Goal: Obtain resource: Obtain resource

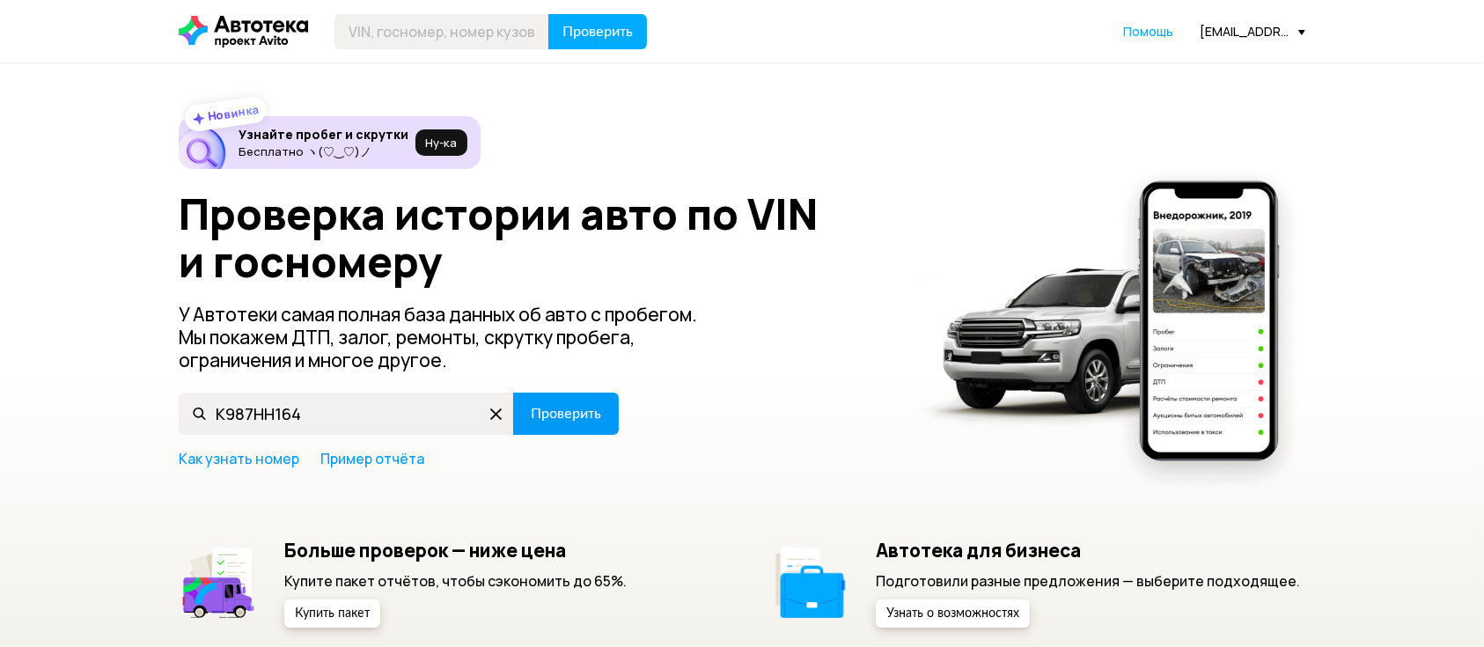
type input "К987НН164"
click at [556, 431] on button "Проверить" at bounding box center [566, 414] width 106 height 42
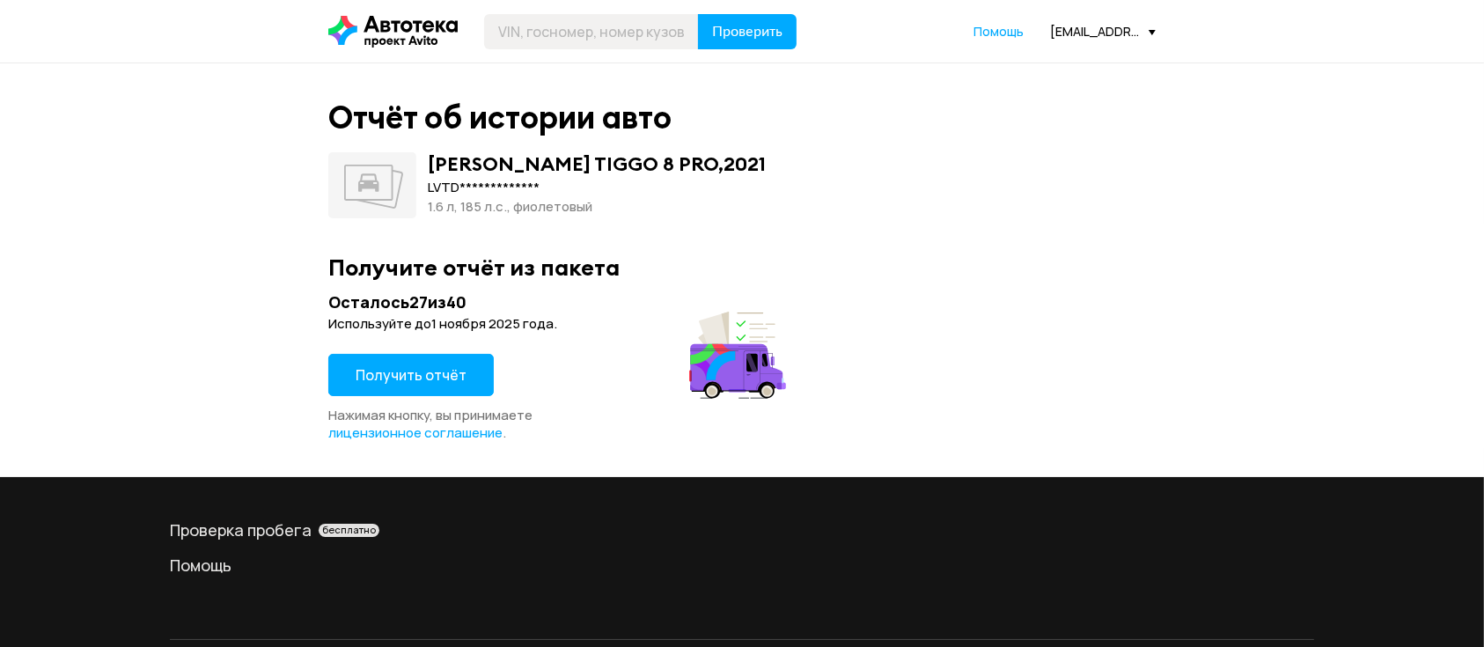
click at [396, 372] on span "Получить отчёт" at bounding box center [411, 374] width 111 height 19
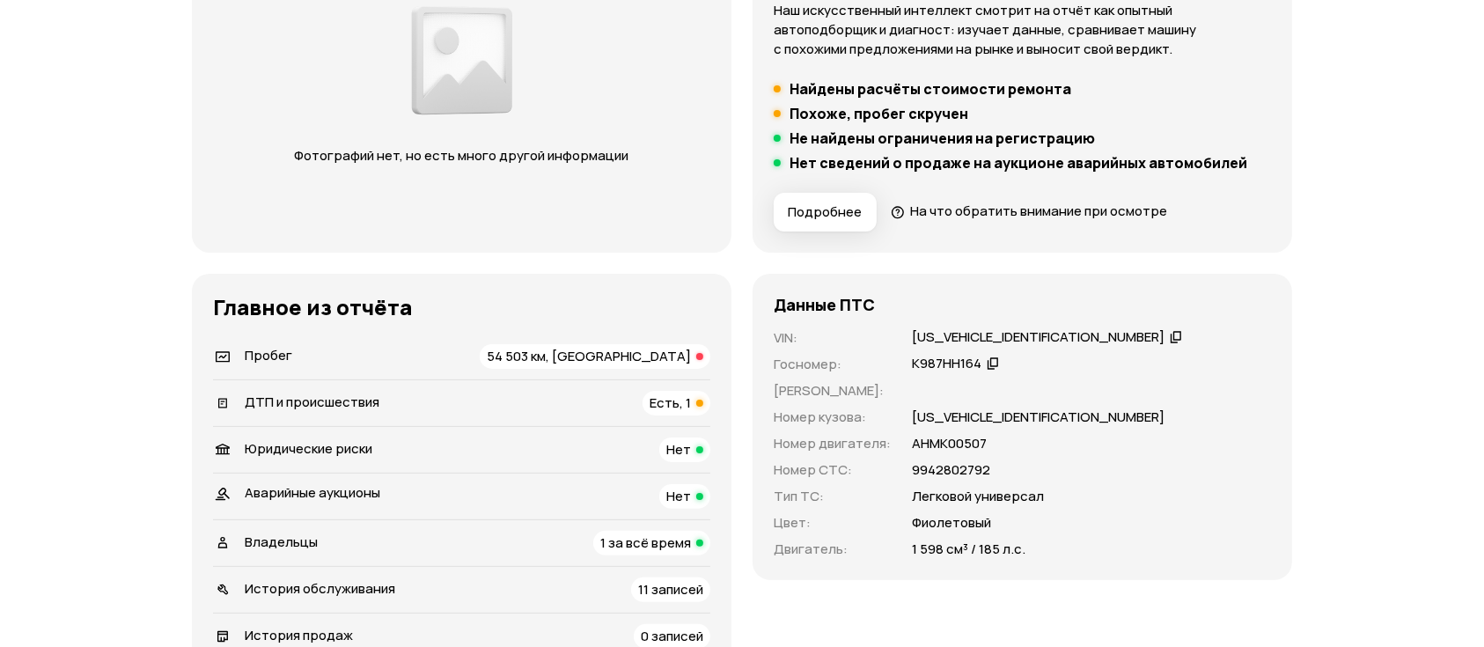
scroll to position [469, 0]
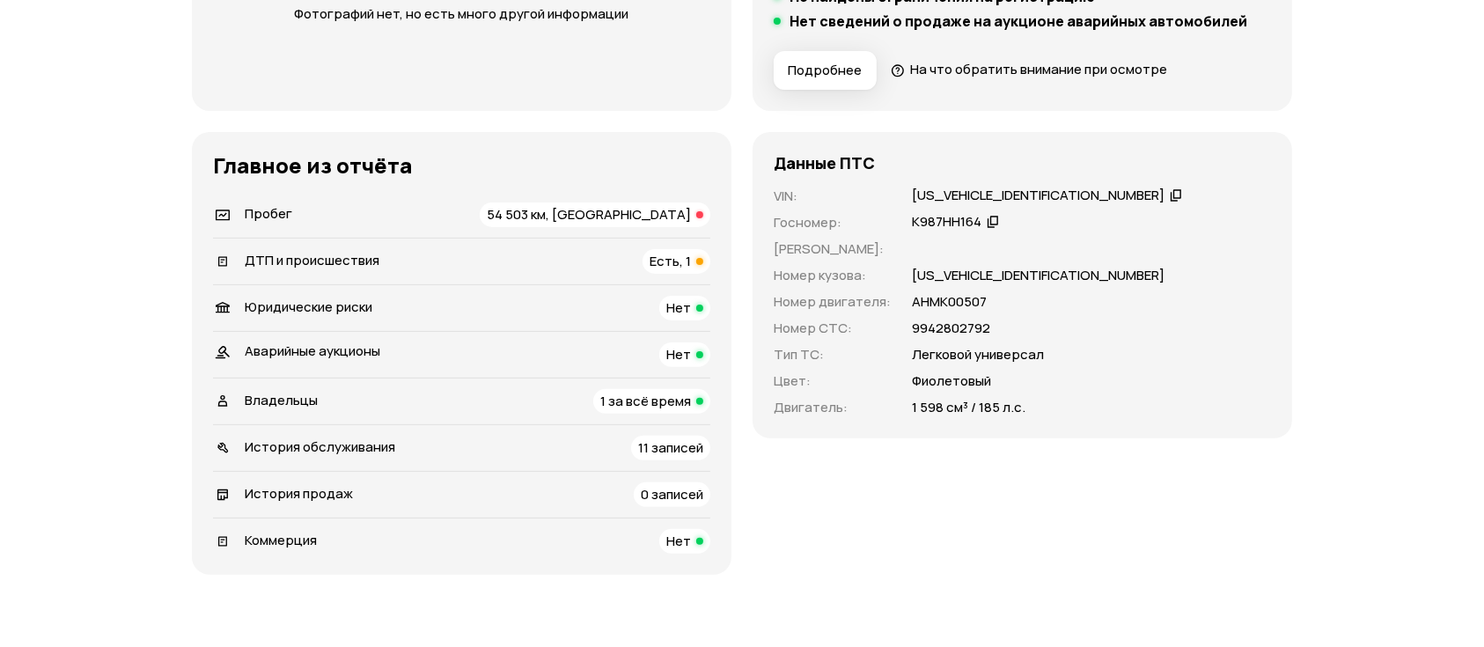
click at [628, 224] on div "54 503 км, [GEOGRAPHIC_DATA]" at bounding box center [595, 215] width 231 height 25
click at [819, 522] on div "Данные ПТС VIN : [US_VEHICLE_IDENTIFICATION_NUMBER]   Госномер : К987НН164   Но…" at bounding box center [1023, 353] width 540 height 443
click at [524, 213] on div "Пробег 54 503 км, скручен" at bounding box center [461, 215] width 497 height 25
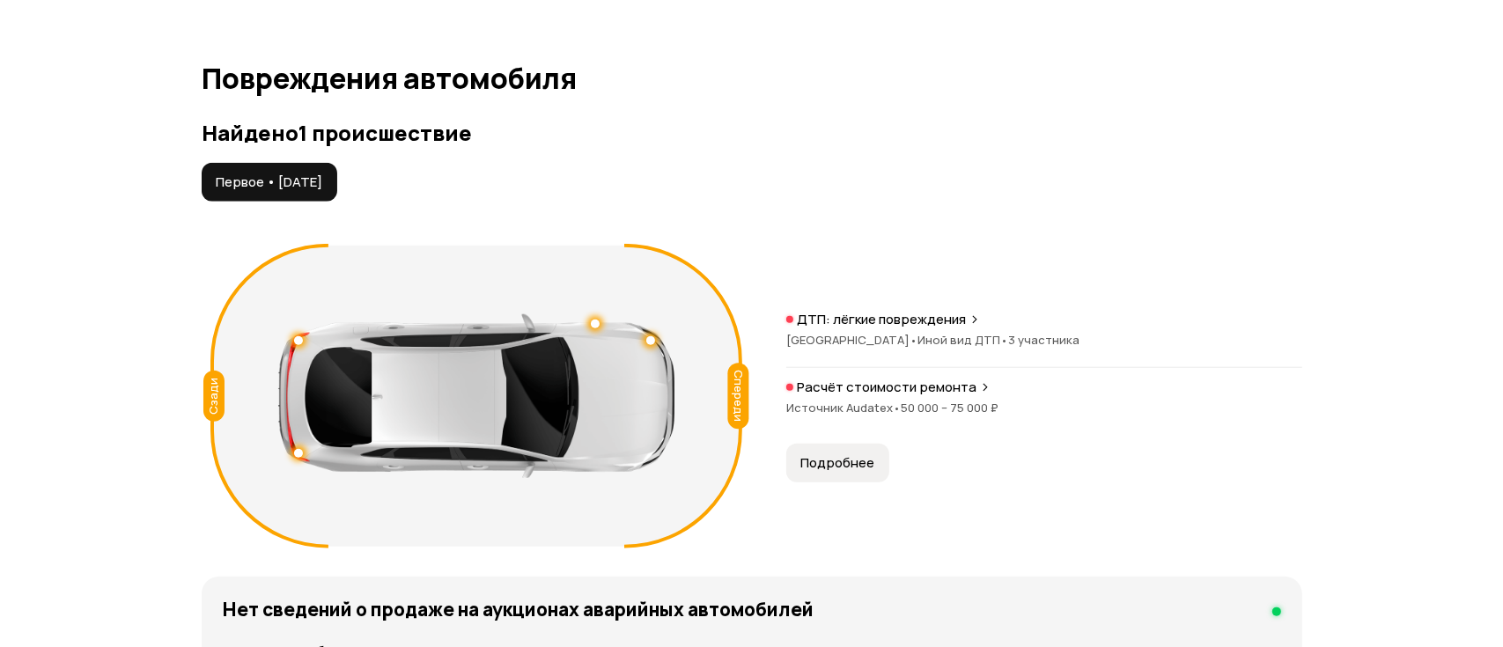
scroll to position [1914, 0]
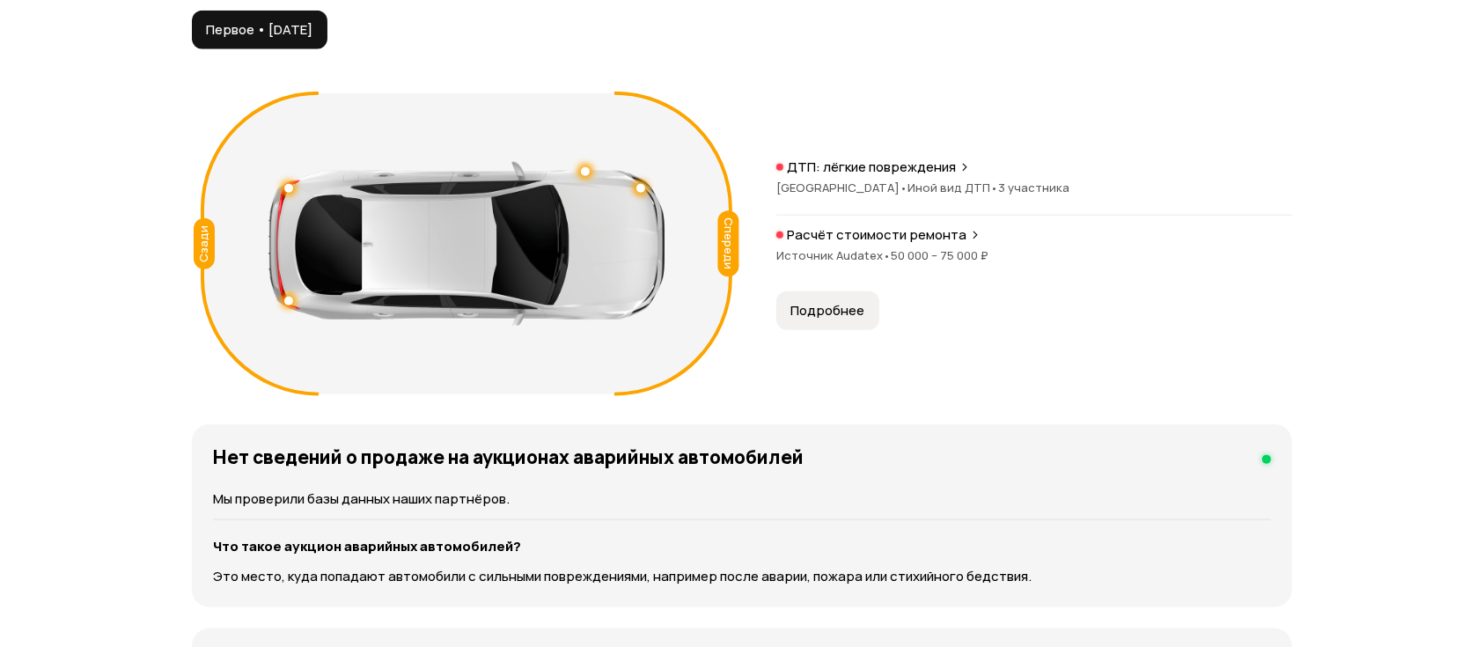
click at [824, 308] on span "Подробнее" at bounding box center [828, 311] width 74 height 18
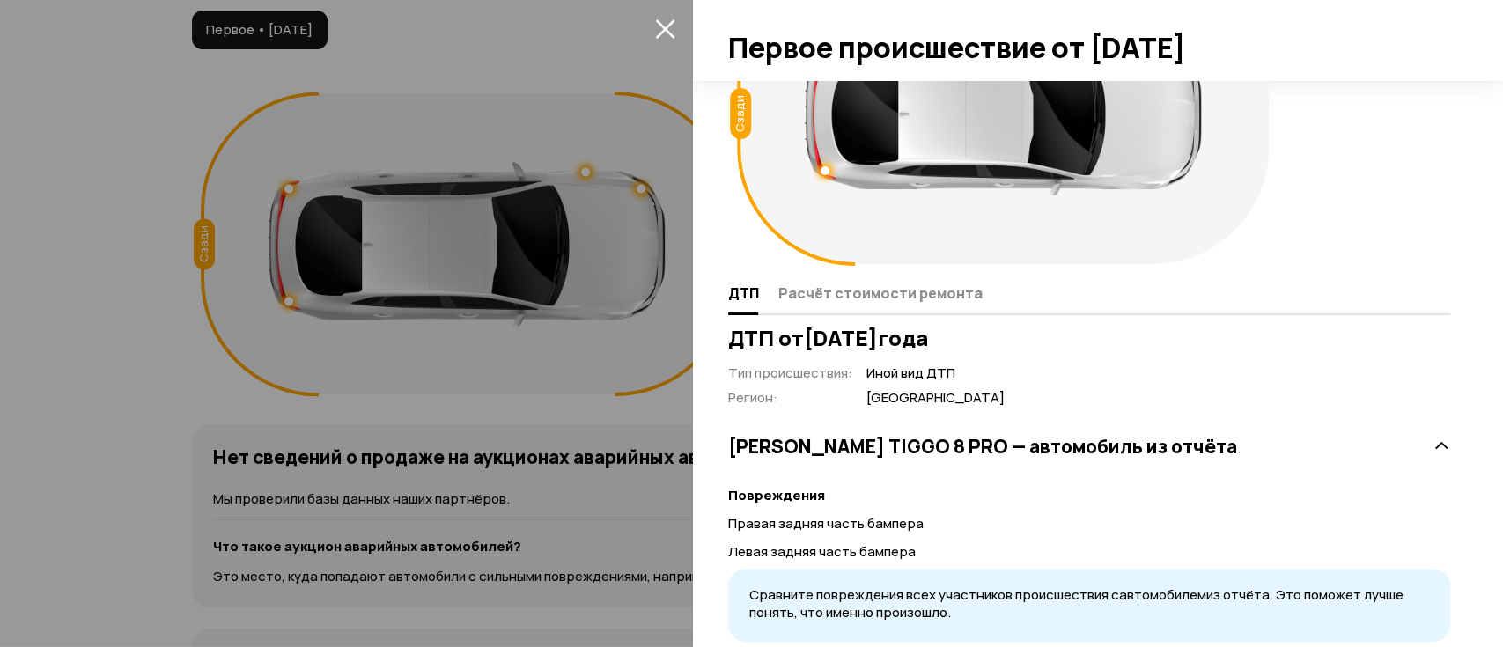
scroll to position [333, 0]
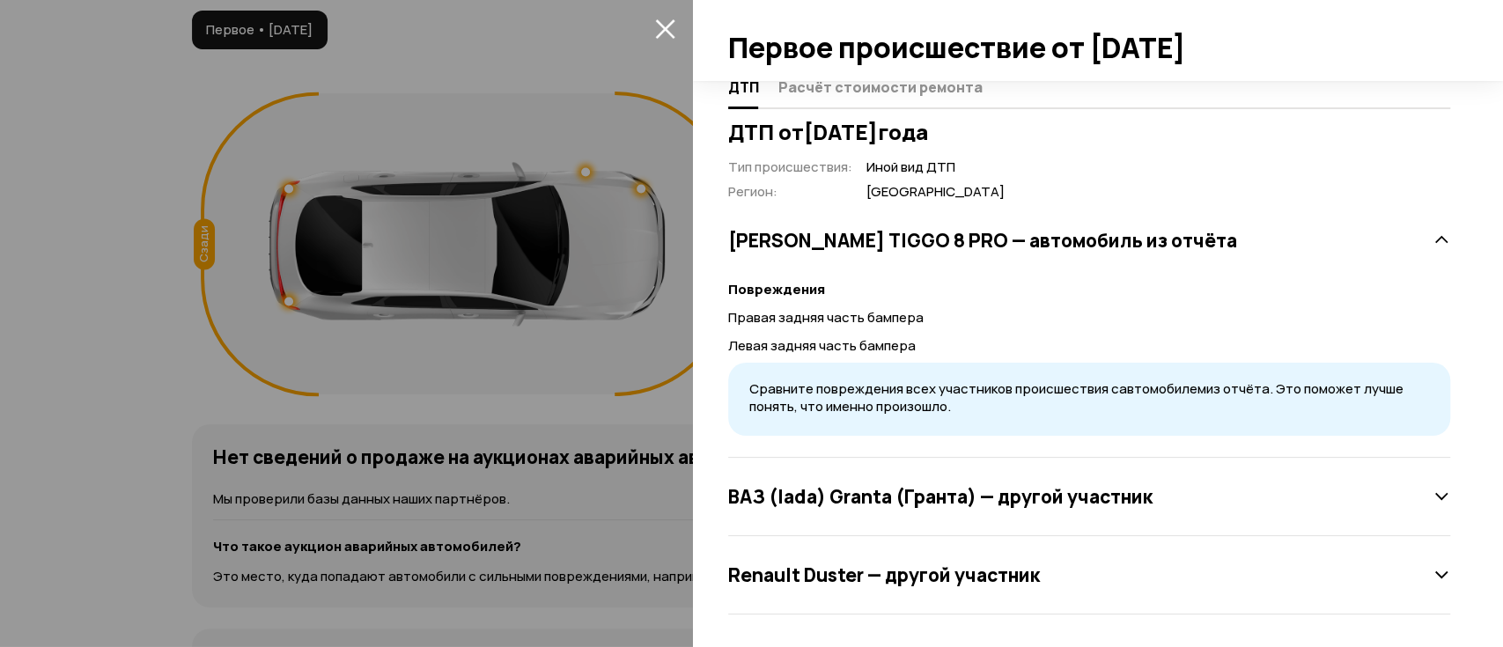
click at [1023, 497] on h3 "ВАЗ (lada) Granta (Гранта) — другой участник" at bounding box center [940, 496] width 424 height 23
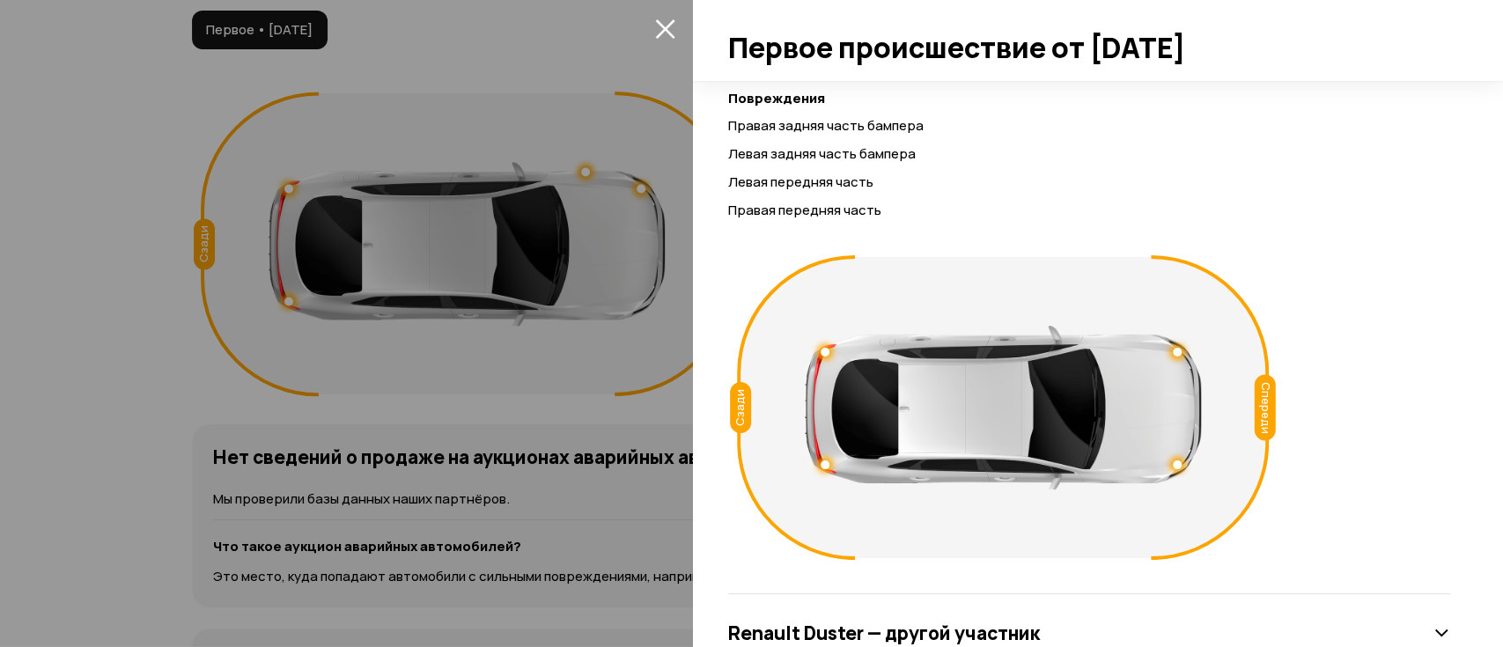
scroll to position [838, 0]
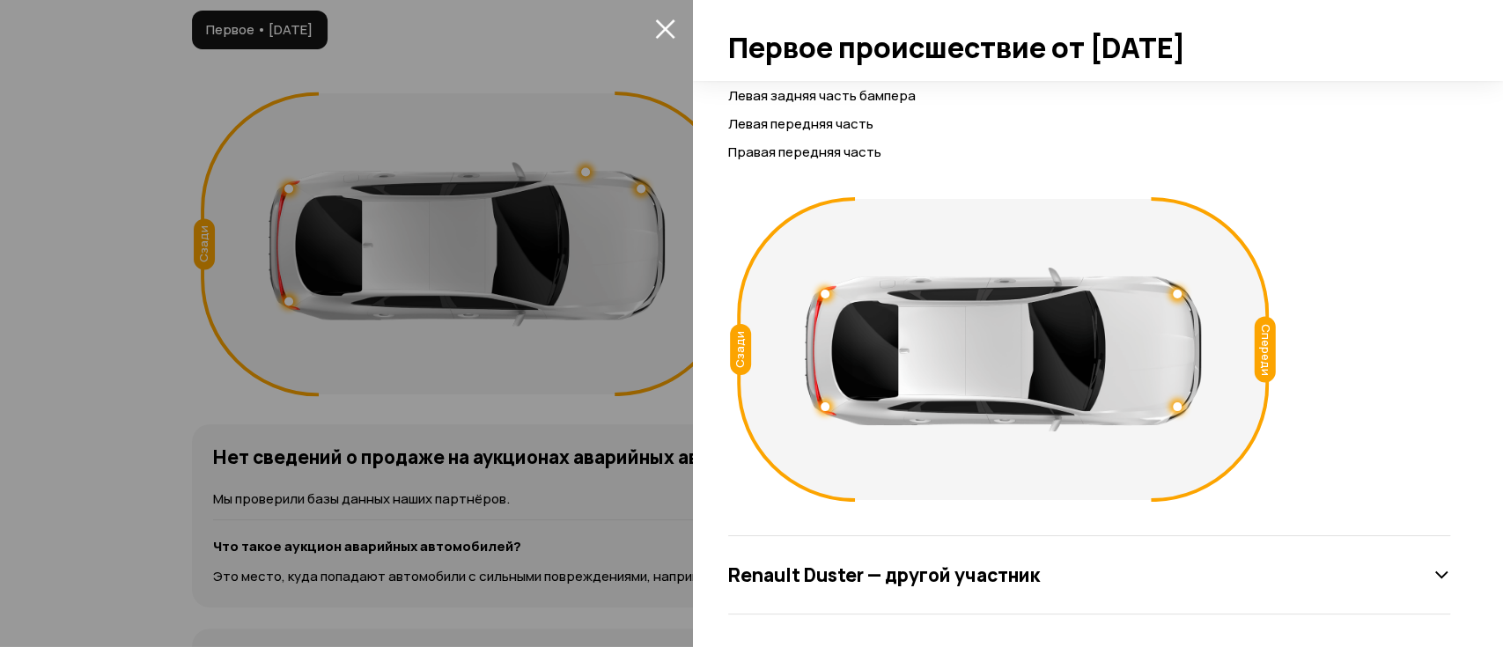
click at [984, 572] on h3 "Renault Duster — другой участник" at bounding box center [884, 574] width 312 height 23
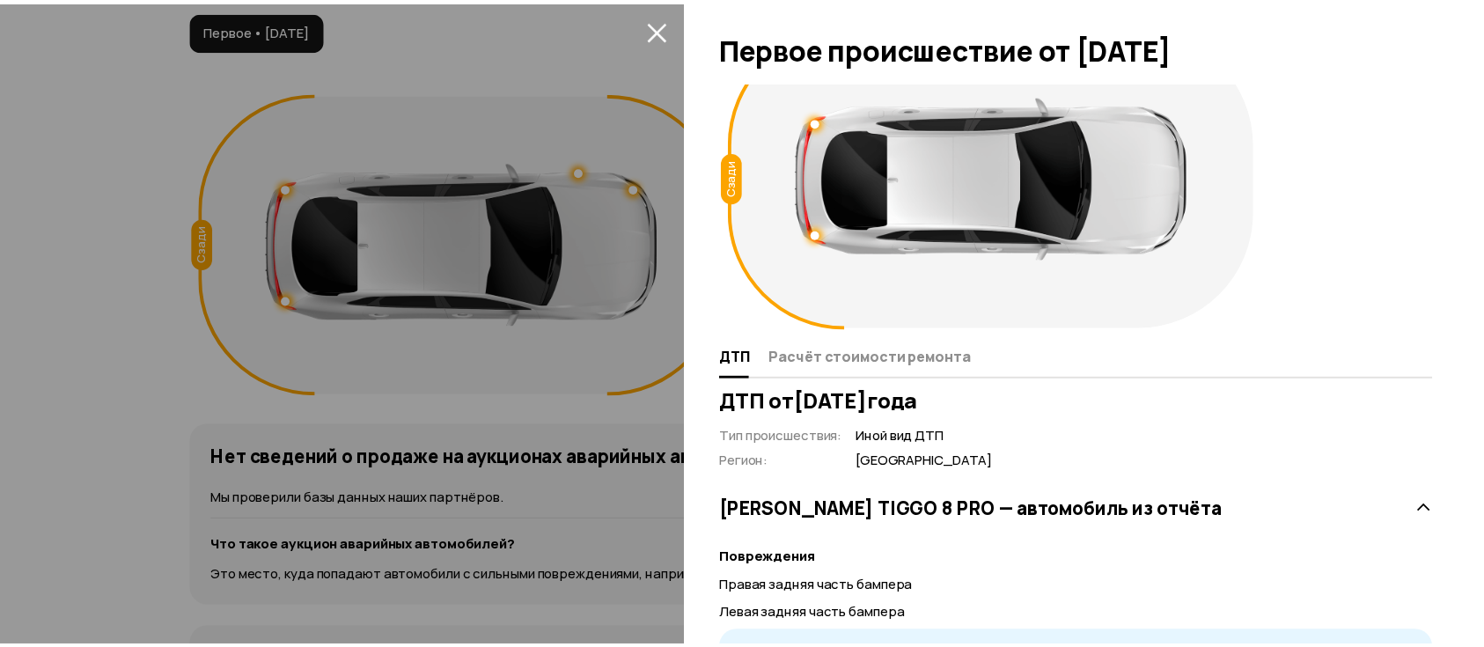
scroll to position [0, 0]
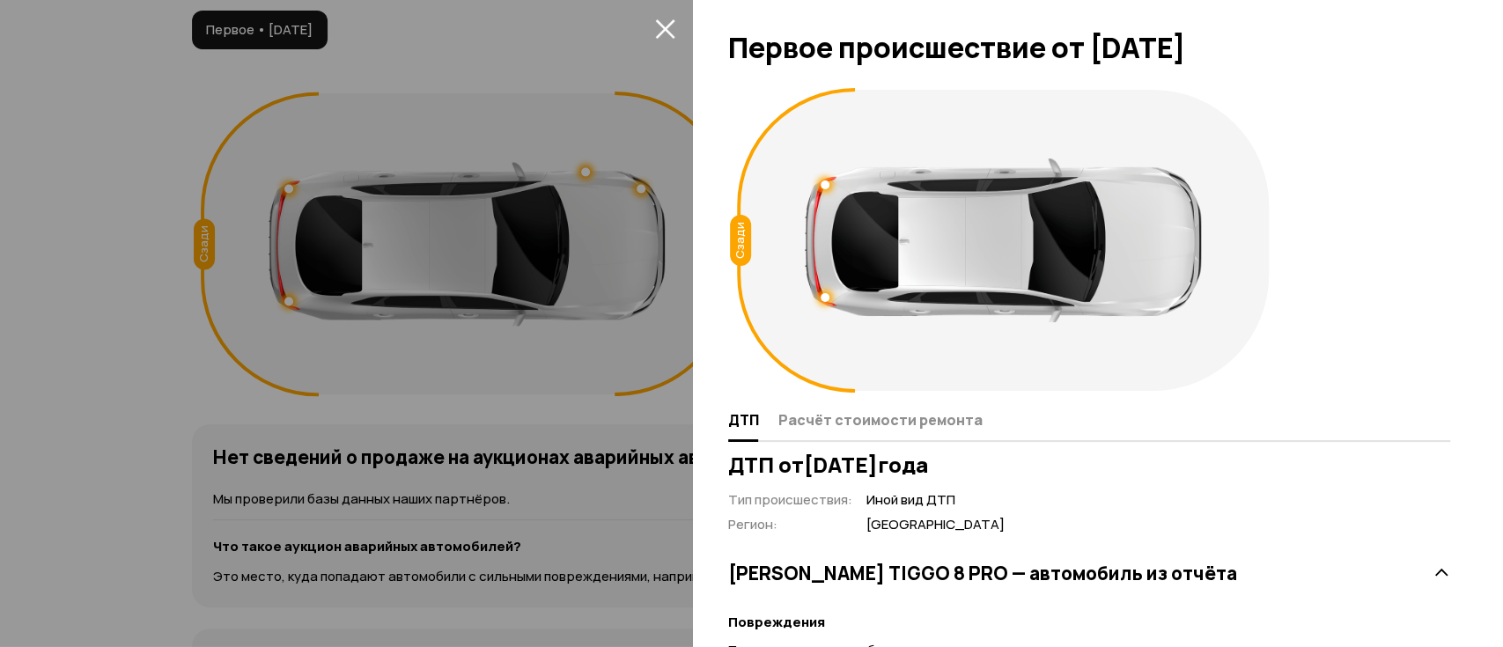
click at [664, 31] on icon "закрыть" at bounding box center [665, 28] width 20 height 20
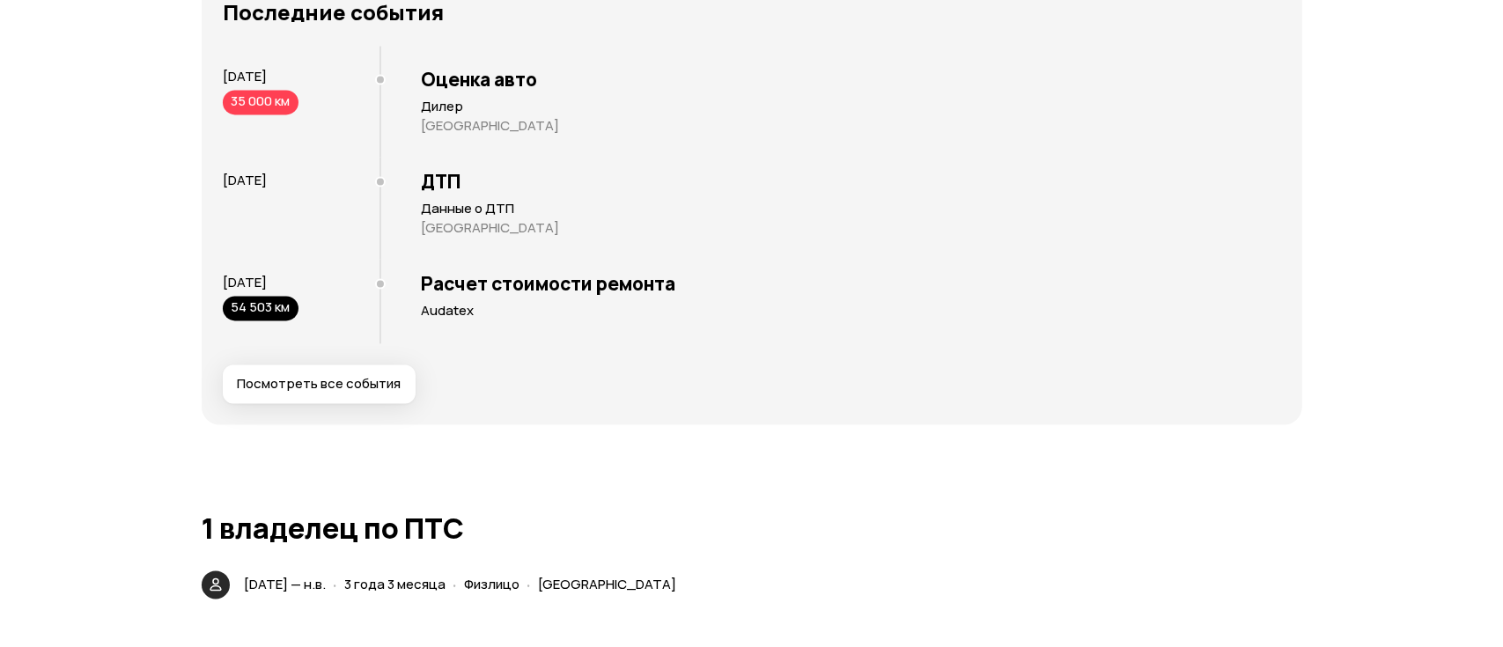
scroll to position [3675, 0]
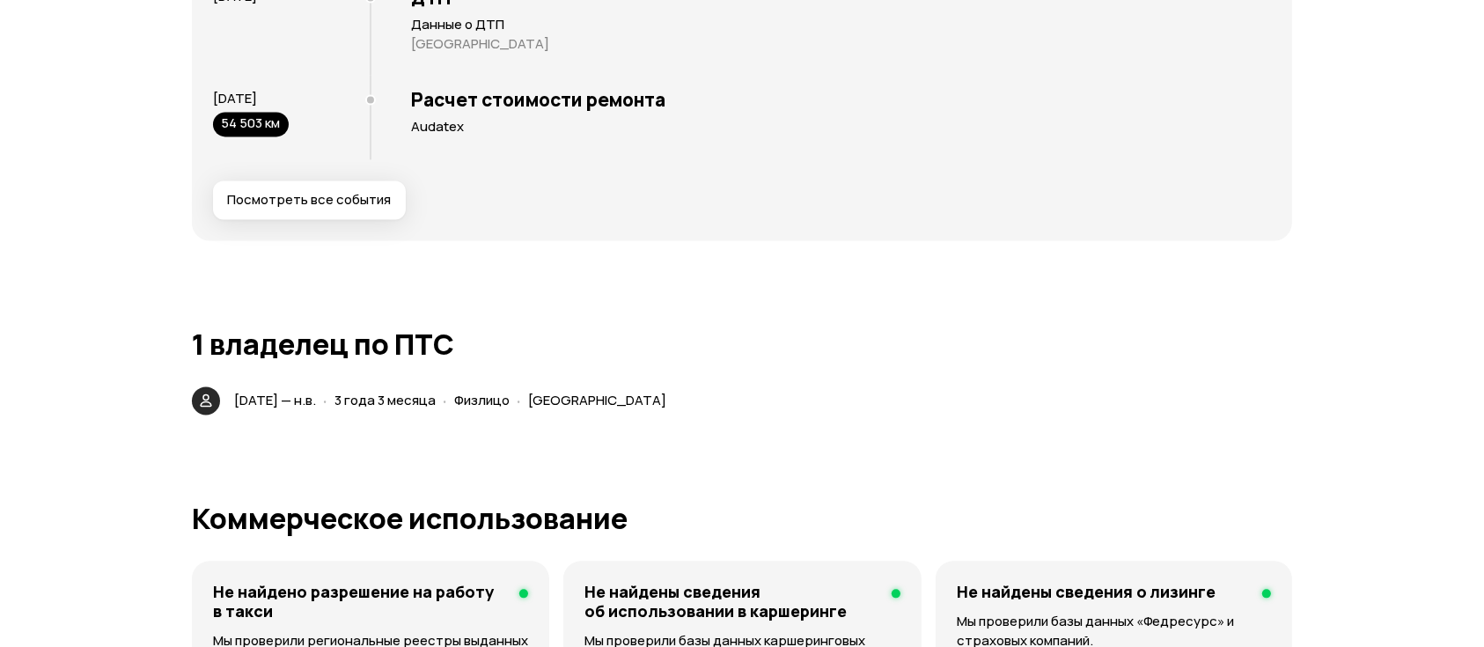
click at [279, 176] on div "Последние события [DATE] 35 000 км Оценка авто Дилер [GEOGRAPHIC_DATA] [DATE] Д…" at bounding box center [742, 17] width 1058 height 403
click at [298, 198] on span "Посмотреть все события" at bounding box center [309, 200] width 164 height 18
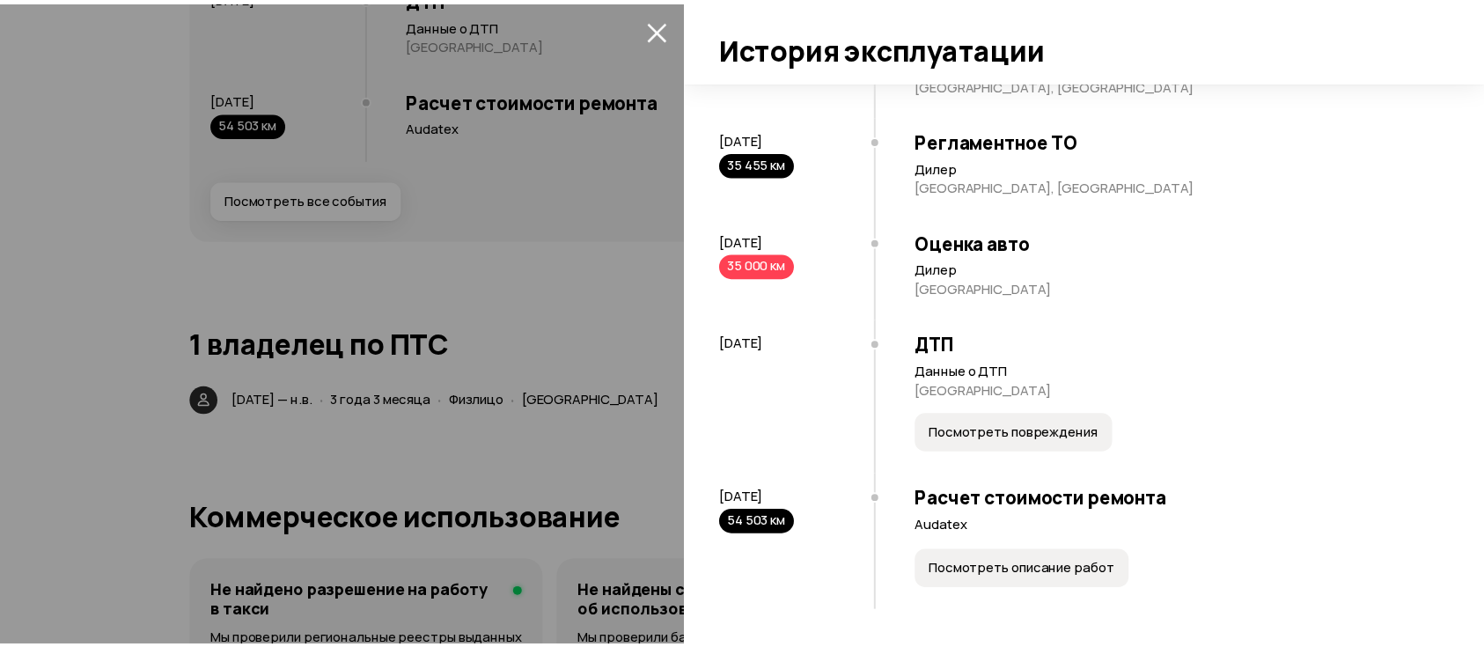
scroll to position [871, 0]
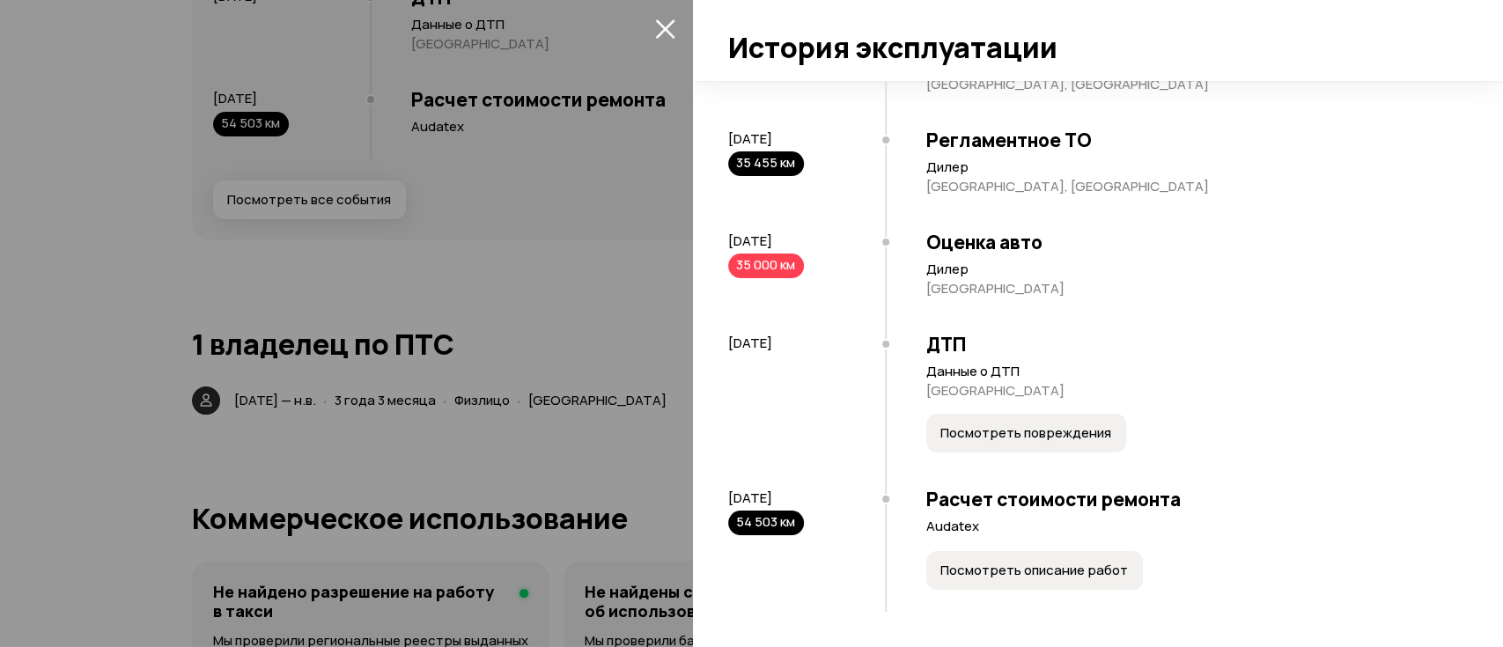
click at [664, 19] on icon "закрыть" at bounding box center [665, 28] width 20 height 20
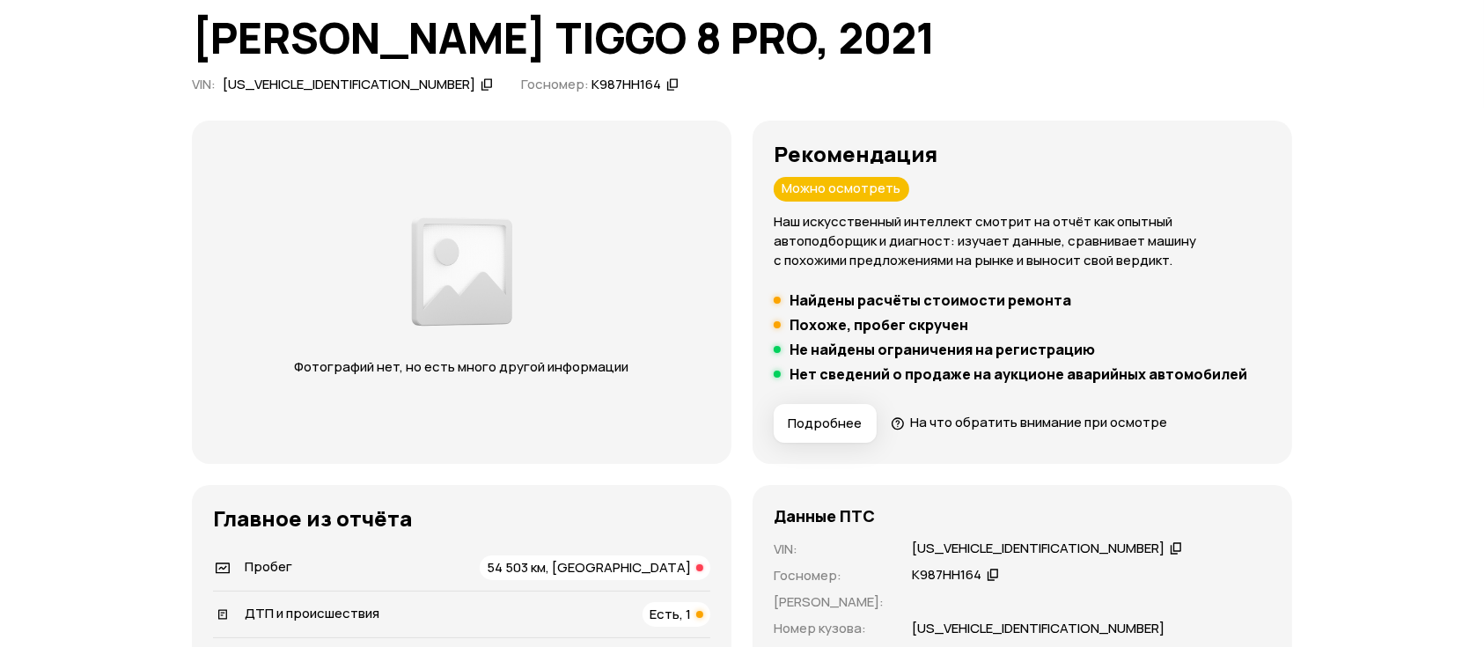
scroll to position [153, 0]
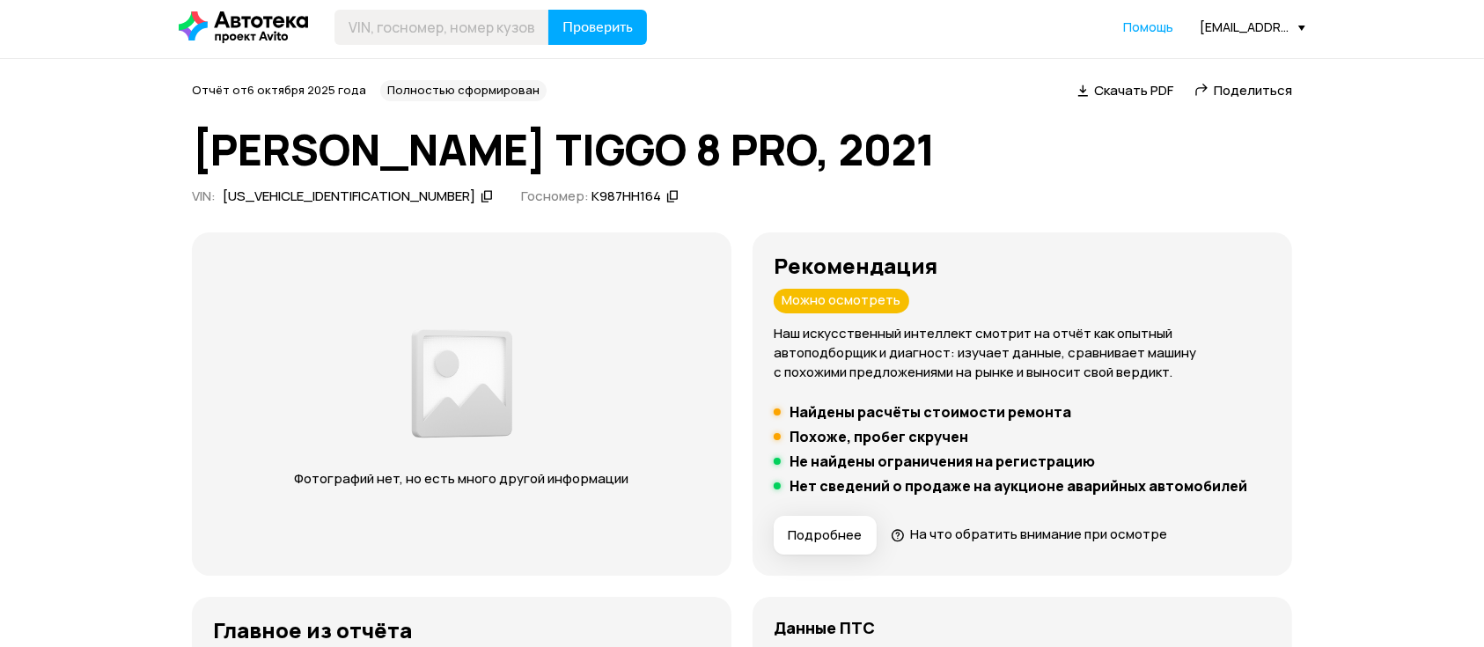
scroll to position [0, 0]
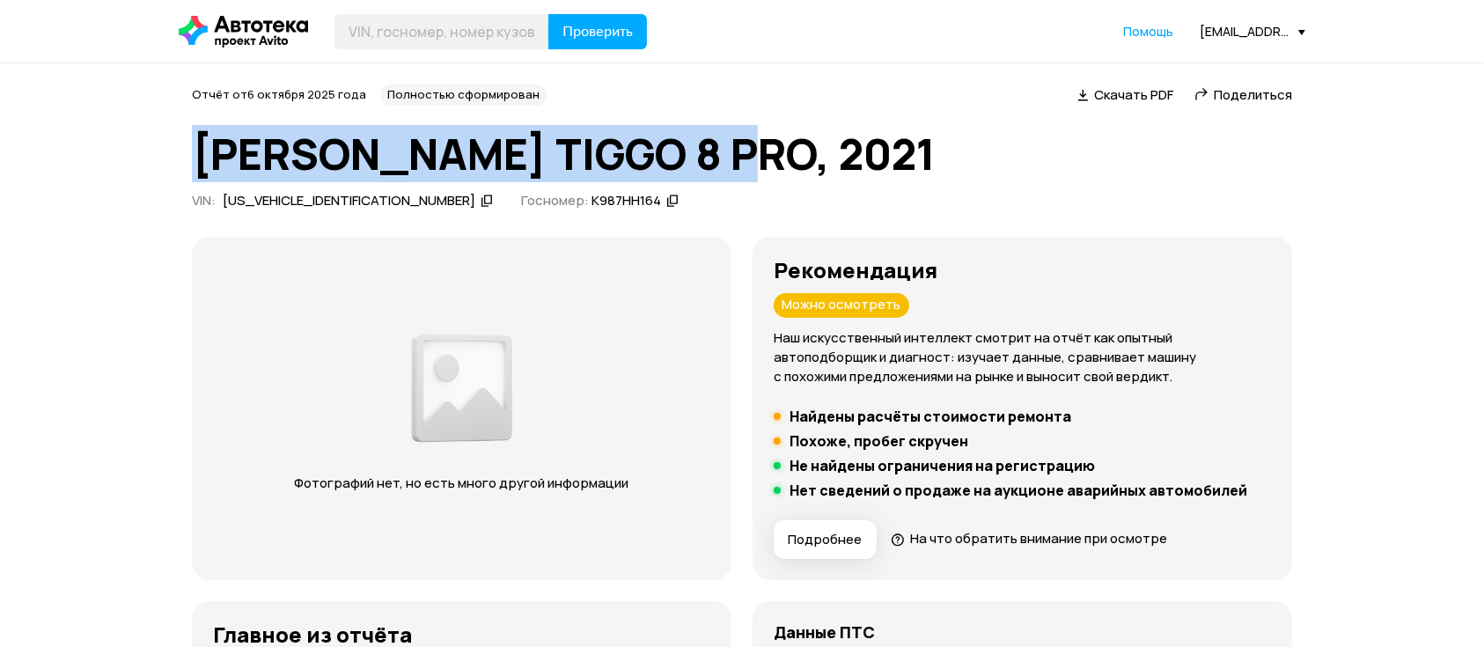
drag, startPoint x: 614, startPoint y: 150, endPoint x: 142, endPoint y: 116, distance: 473.1
copy h1 "[PERSON_NAME] TIGGO 8 PRO, 2021"
